Goal: Information Seeking & Learning: Learn about a topic

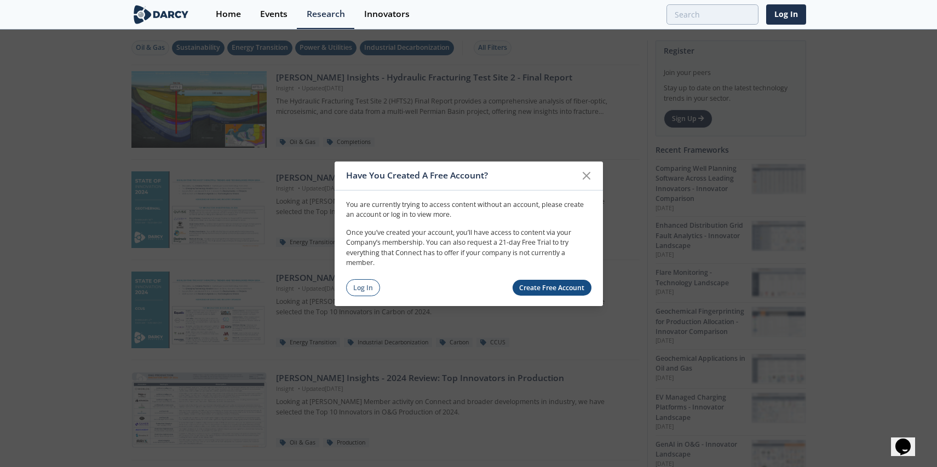
drag, startPoint x: 371, startPoint y: 287, endPoint x: 618, endPoint y: 462, distance: 302.8
click at [371, 287] on link "Log In" at bounding box center [363, 287] width 34 height 17
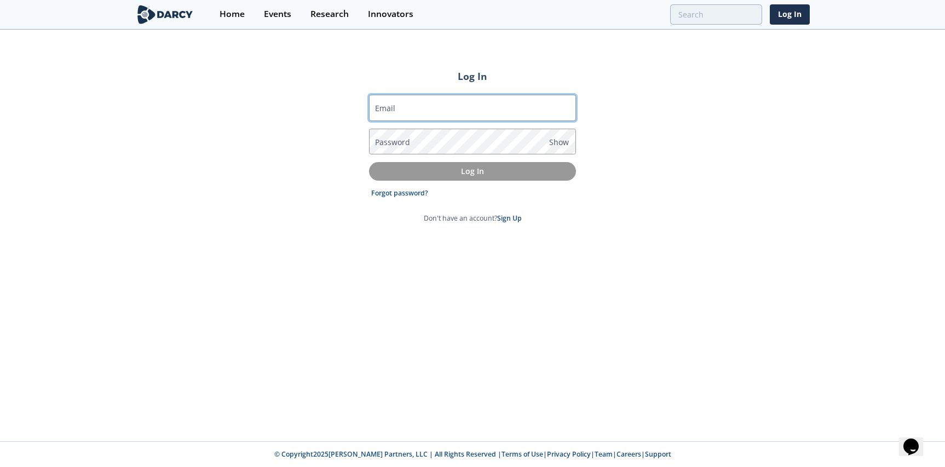
click at [449, 110] on input "Email" at bounding box center [472, 108] width 207 height 26
type input "moussa.kane@totalenergies.com"
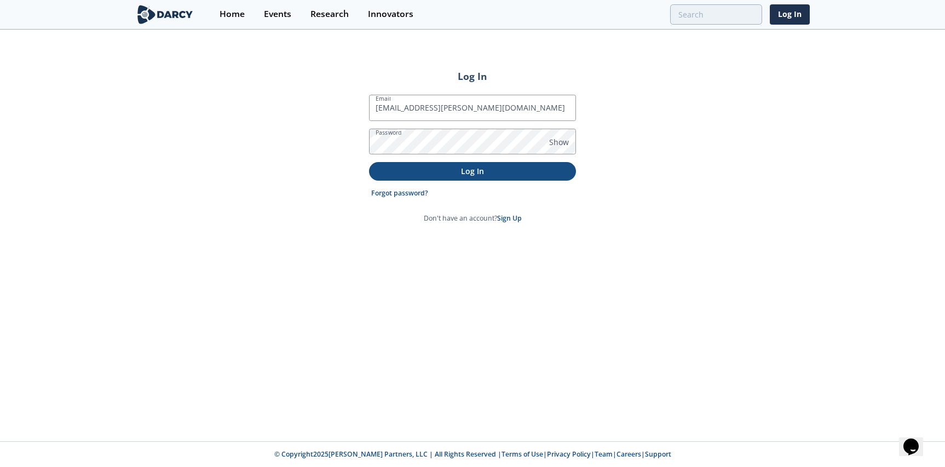
click at [485, 164] on button "Log In" at bounding box center [472, 171] width 207 height 18
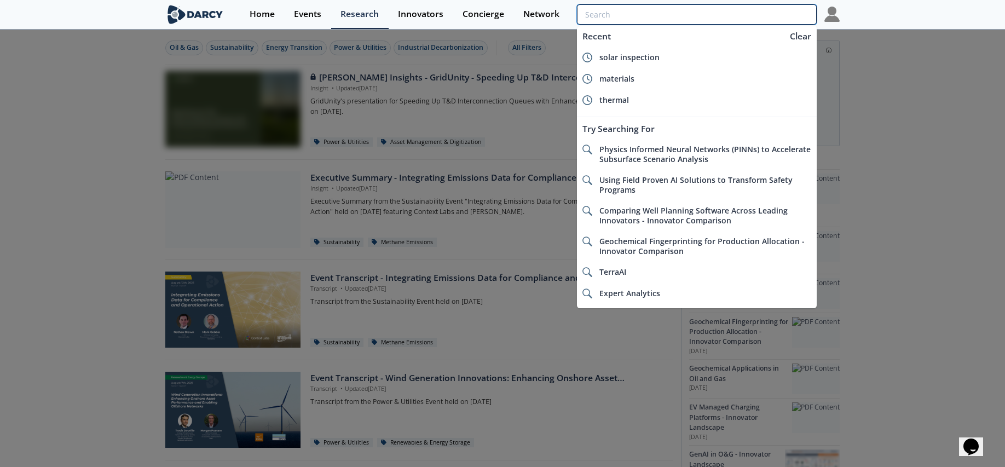
click at [733, 11] on input "search" at bounding box center [697, 14] width 240 height 20
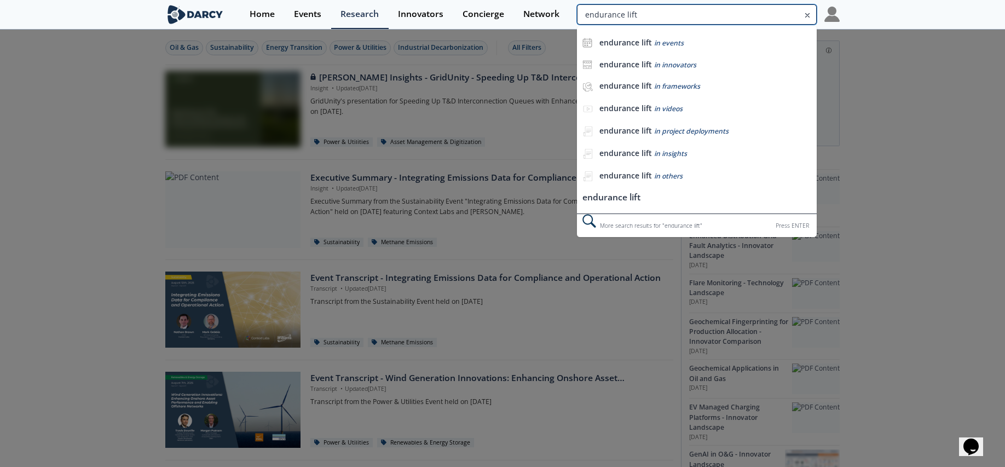
type input "endurance lift"
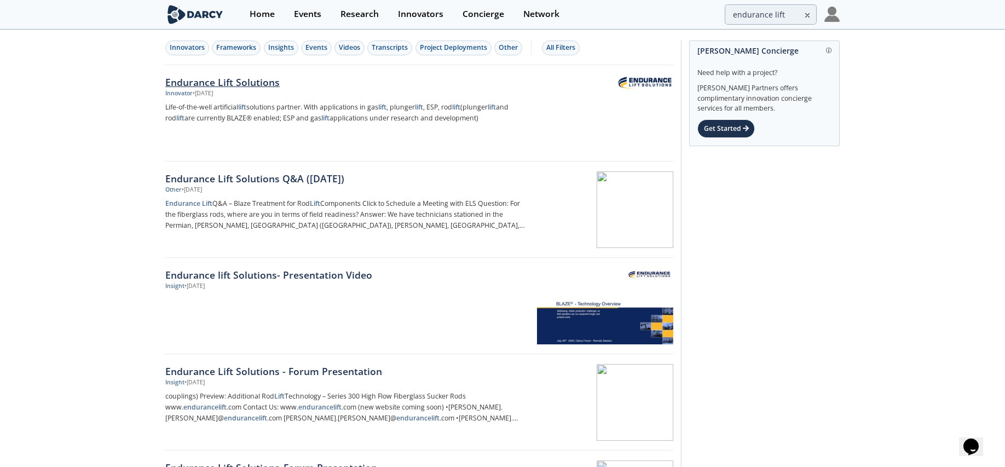
click at [259, 82] on div "Endurance Lift Solutions" at bounding box center [346, 82] width 362 height 14
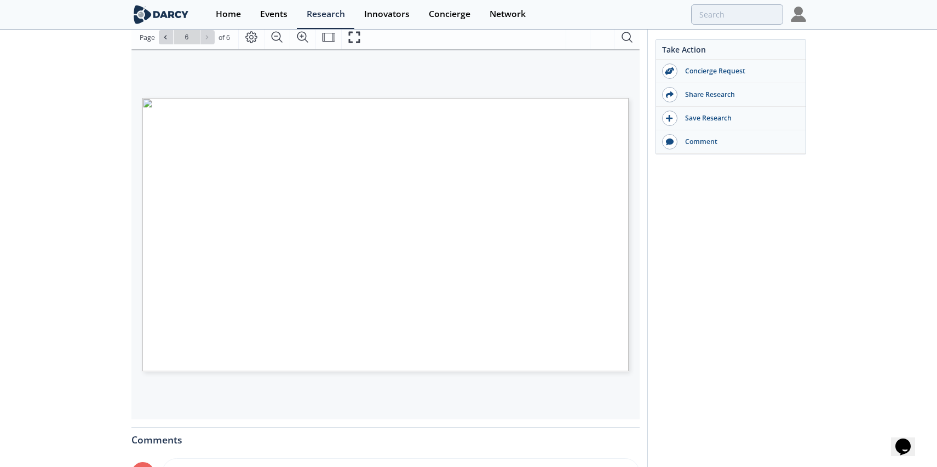
scroll to position [155, 0]
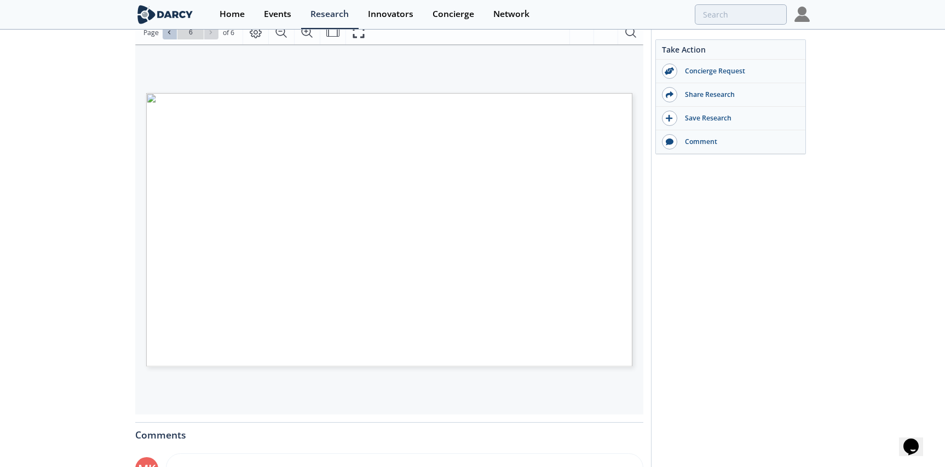
click at [169, 32] on icon at bounding box center [169, 32] width 7 height 7
click at [190, 243] on span "Page 4" at bounding box center [587, 450] width 874 height 432
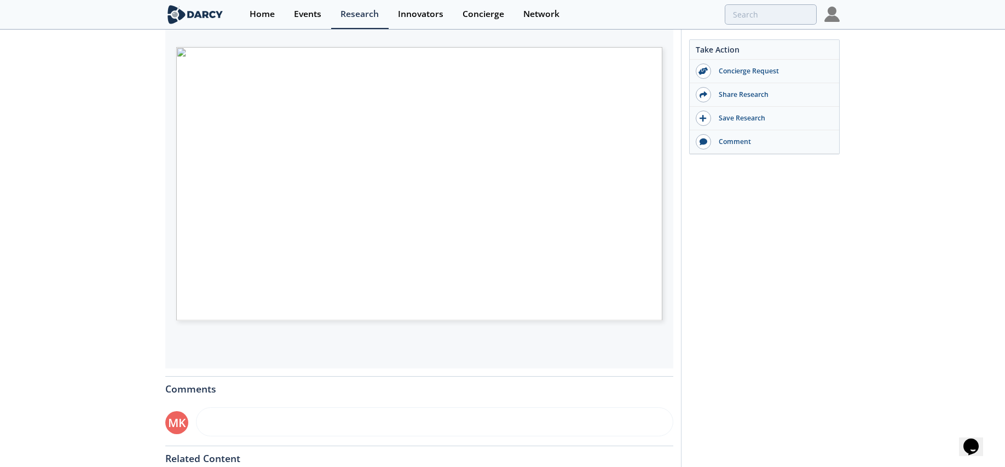
scroll to position [164, 0]
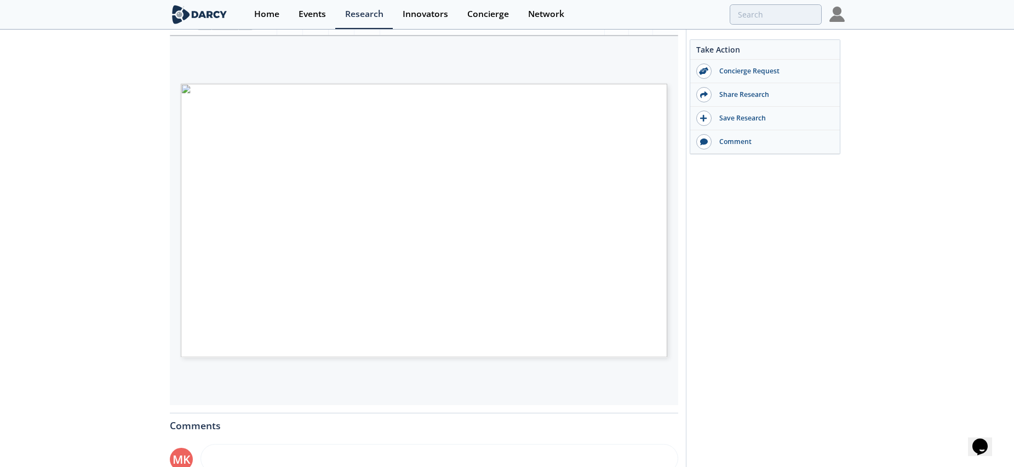
click at [215, 231] on span "Page 4" at bounding box center [653, 441] width 937 height 432
type input "4"
click at [212, 231] on span "Page 4" at bounding box center [653, 441] width 937 height 432
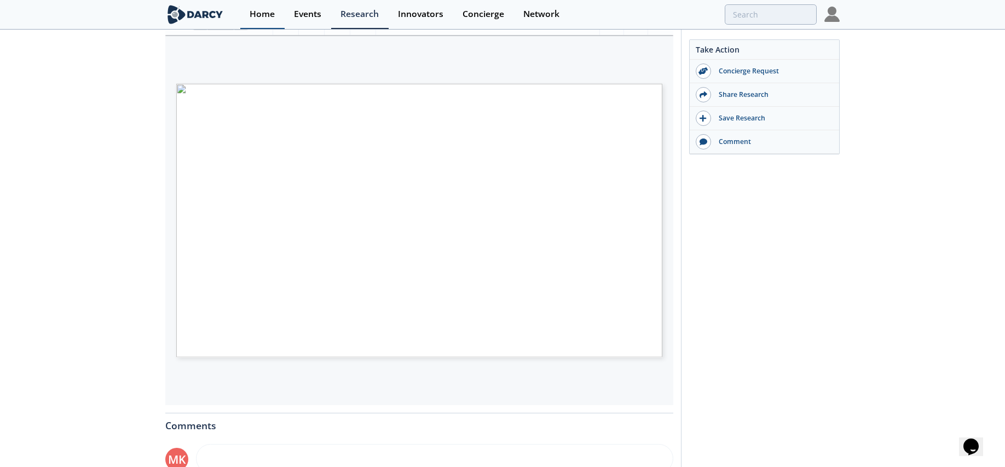
click at [264, 15] on div "Home" at bounding box center [262, 14] width 25 height 9
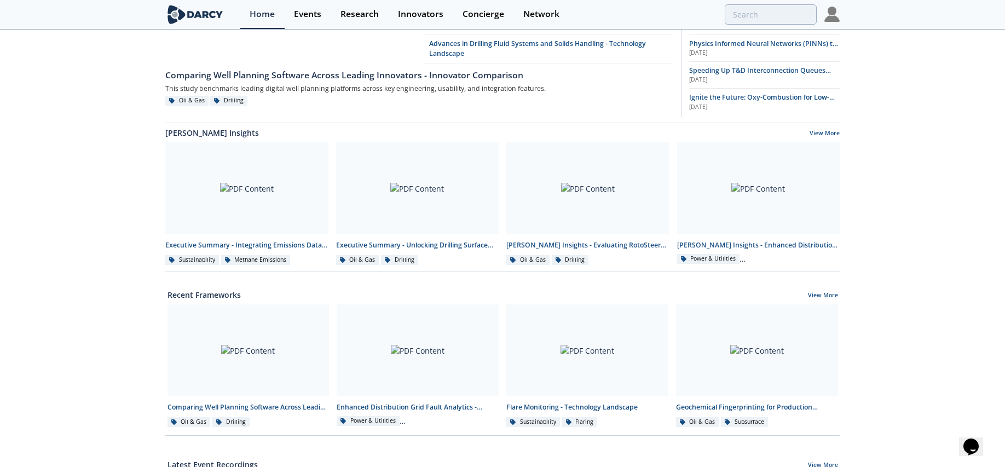
scroll to position [110, 0]
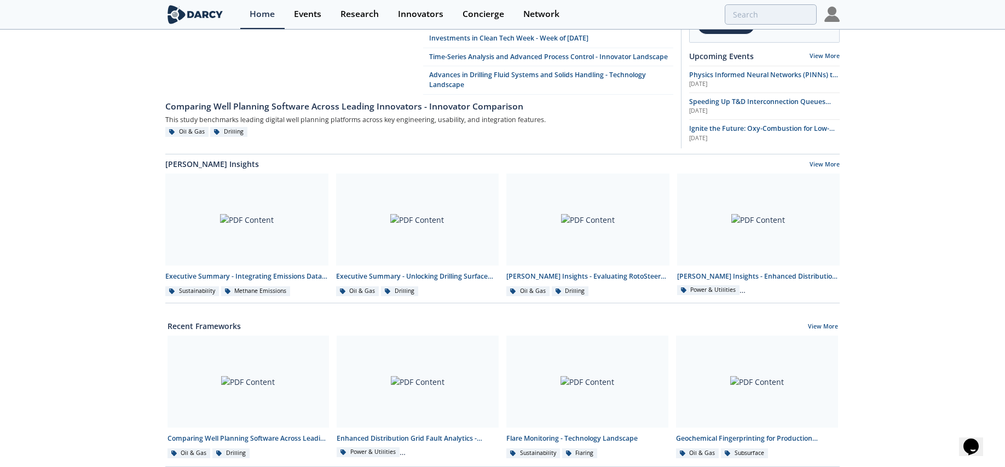
click at [832, 16] on img at bounding box center [832, 14] width 15 height 15
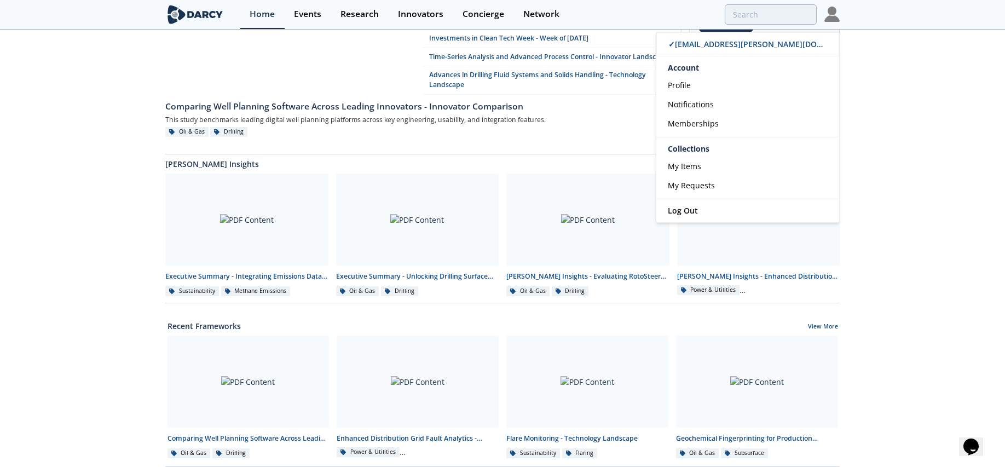
click at [934, 131] on div "Comparing Well Planning Software Across Leading Innovators - Innovator Comparis…" at bounding box center [502, 384] width 1005 height 927
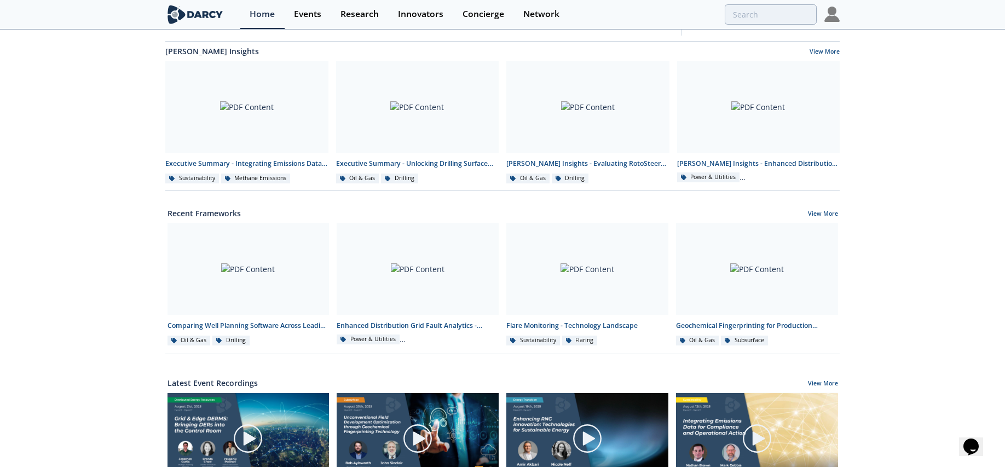
scroll to position [219, 0]
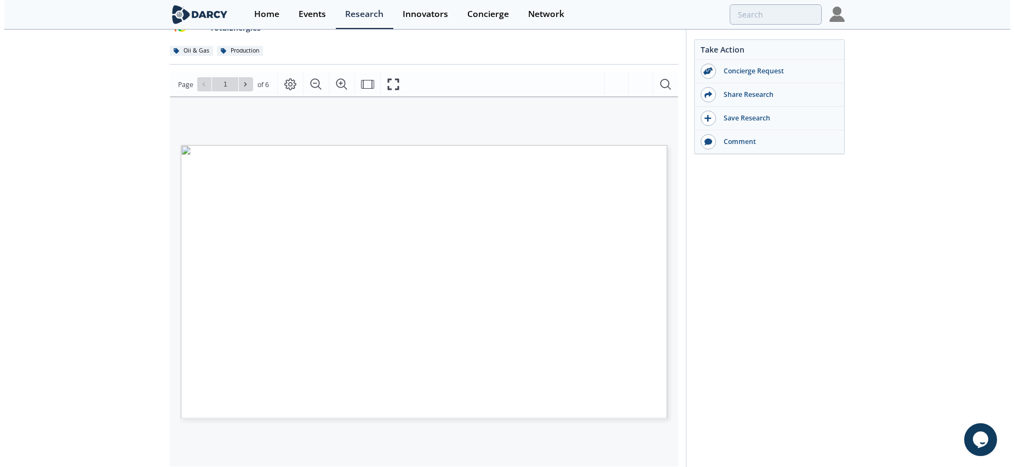
scroll to position [100, 0]
click at [396, 93] on icon "Fullscreen" at bounding box center [392, 87] width 11 height 11
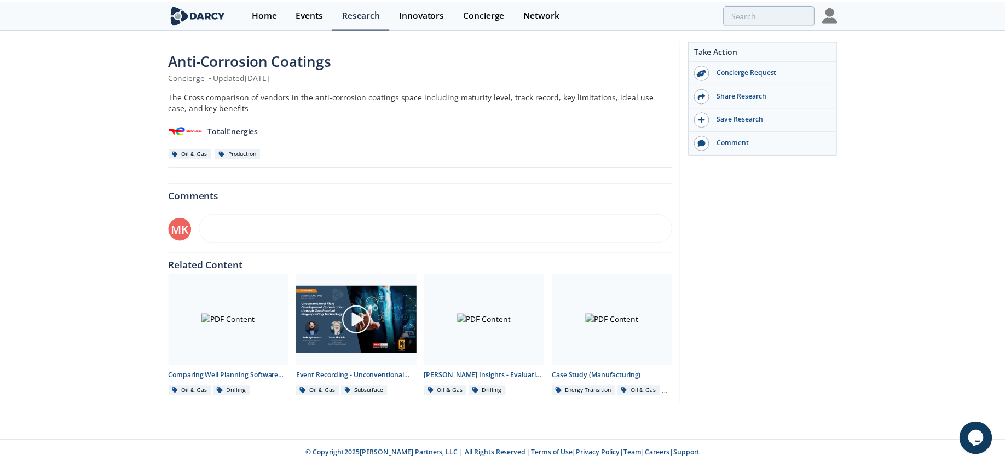
scroll to position [0, 0]
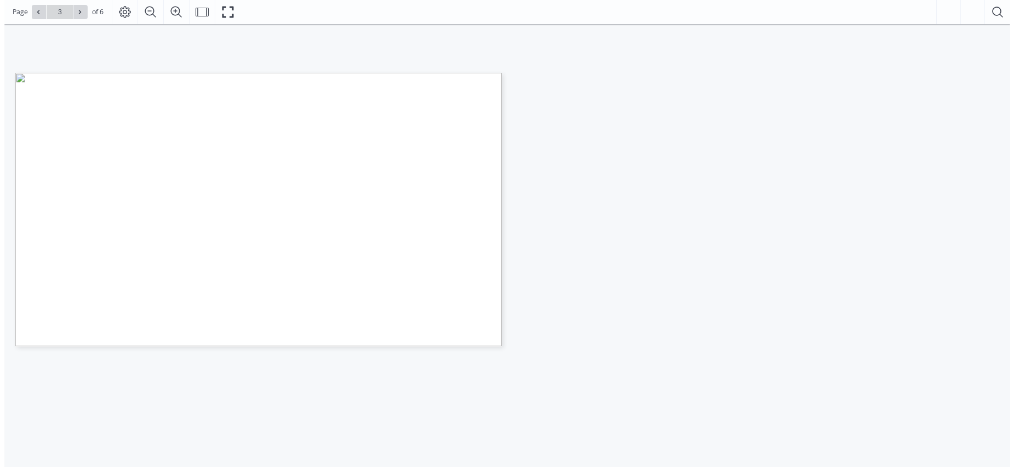
scroll to position [110, 0]
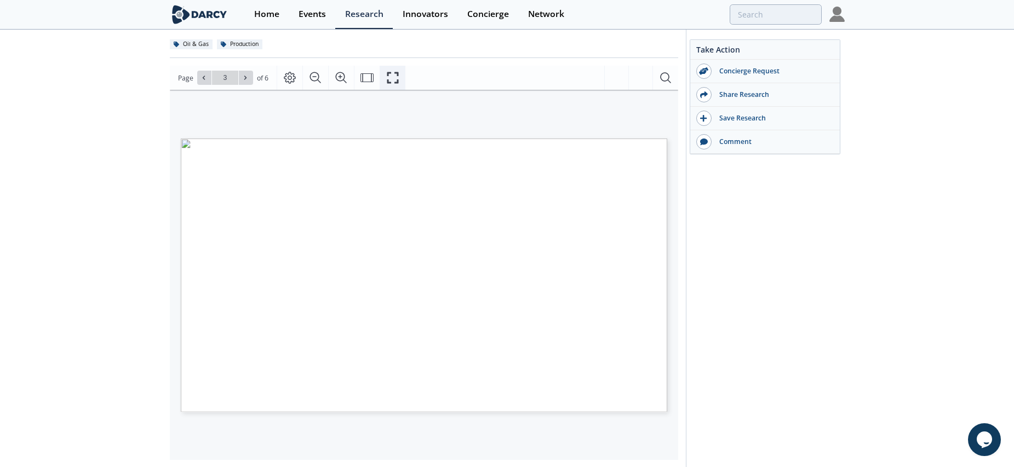
click at [395, 73] on icon "Fullscreen" at bounding box center [392, 77] width 11 height 11
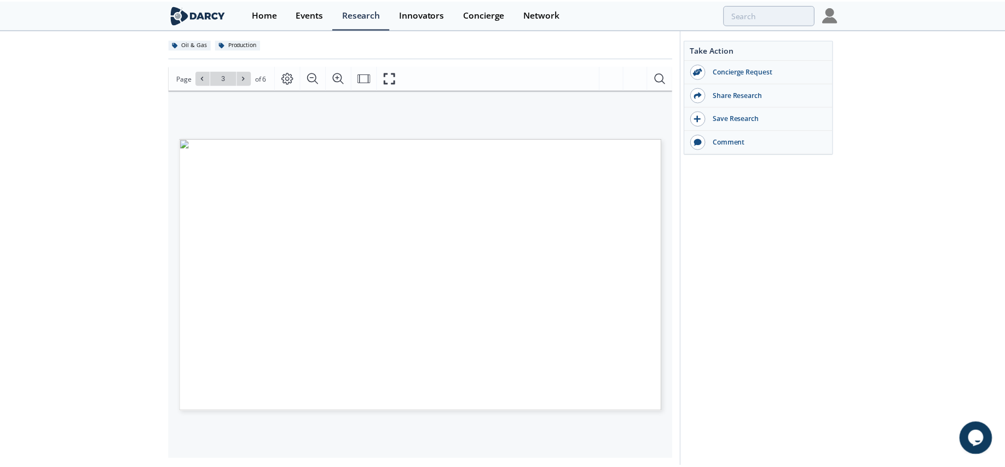
scroll to position [0, 0]
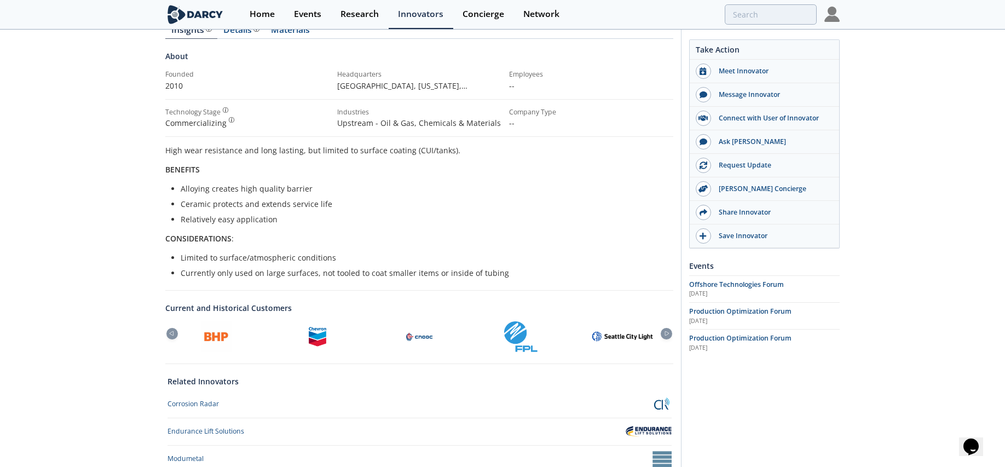
scroll to position [110, 0]
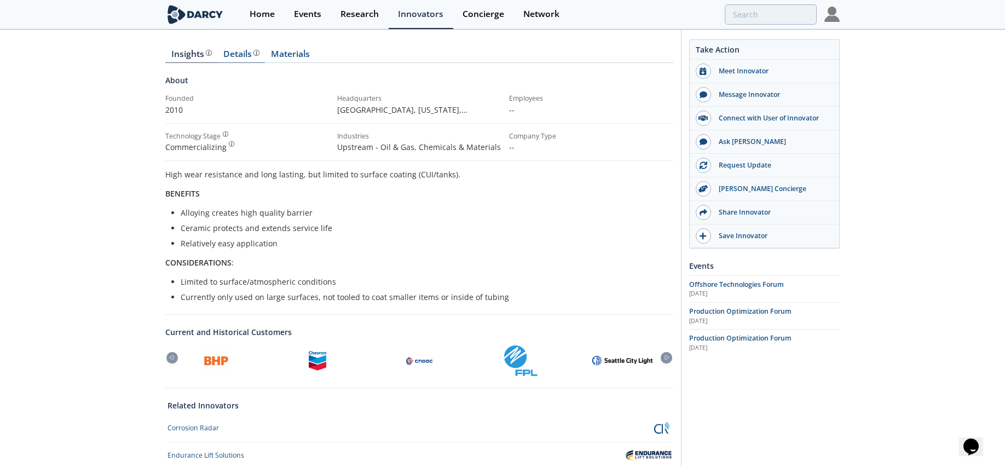
click at [238, 51] on div "Details" at bounding box center [241, 54] width 36 height 9
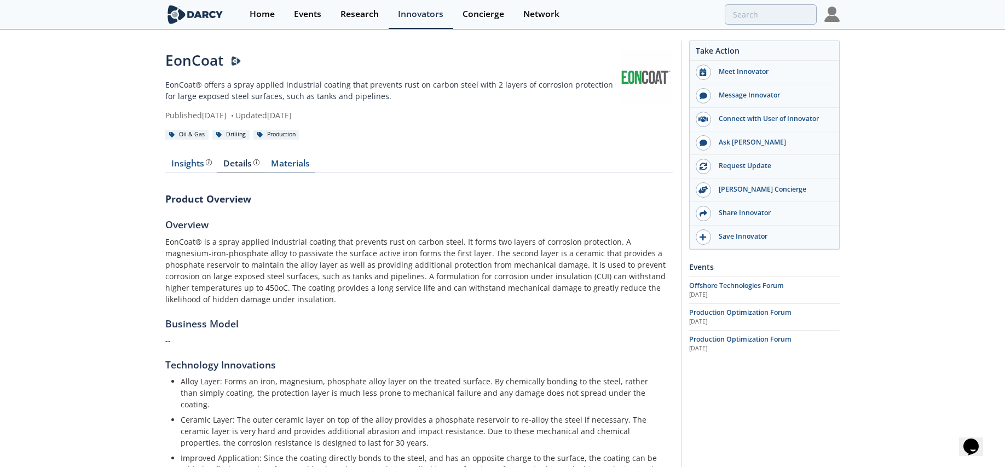
click at [296, 161] on link "Materials" at bounding box center [290, 165] width 50 height 13
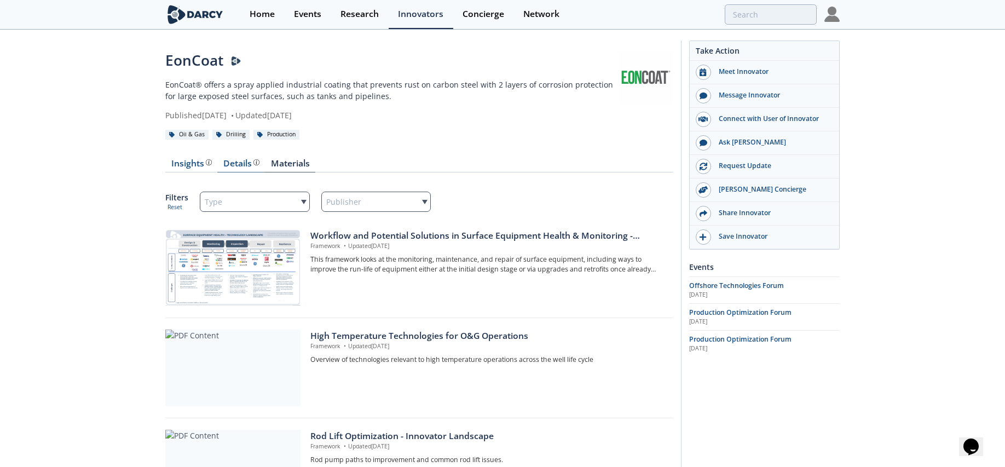
click at [241, 159] on div "Details" at bounding box center [241, 163] width 36 height 9
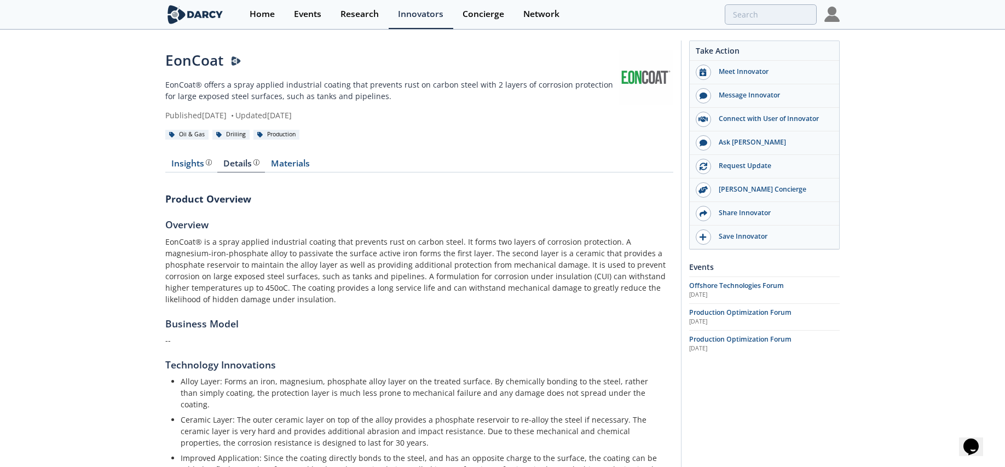
click at [652, 76] on link at bounding box center [646, 77] width 55 height 55
click at [201, 167] on div "Insights" at bounding box center [191, 163] width 41 height 9
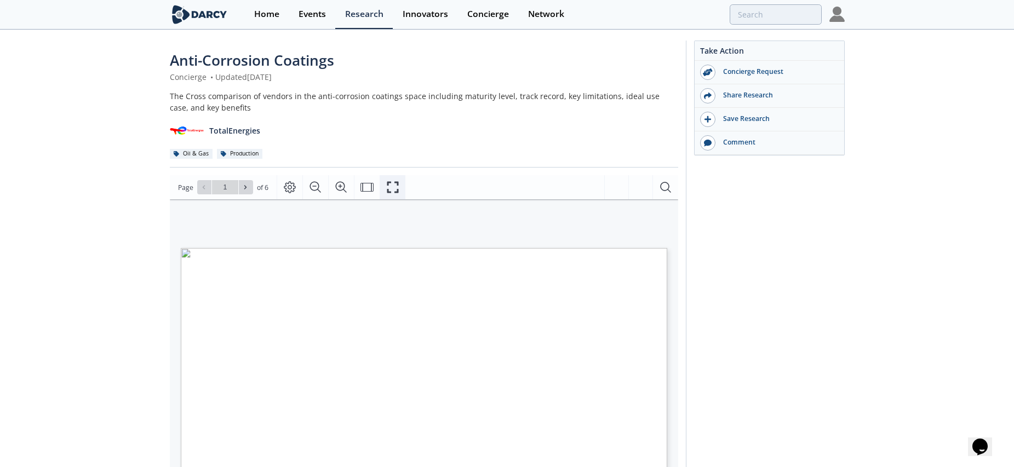
click at [395, 187] on icon "Fullscreen" at bounding box center [392, 187] width 13 height 13
